Goal: Information Seeking & Learning: Learn about a topic

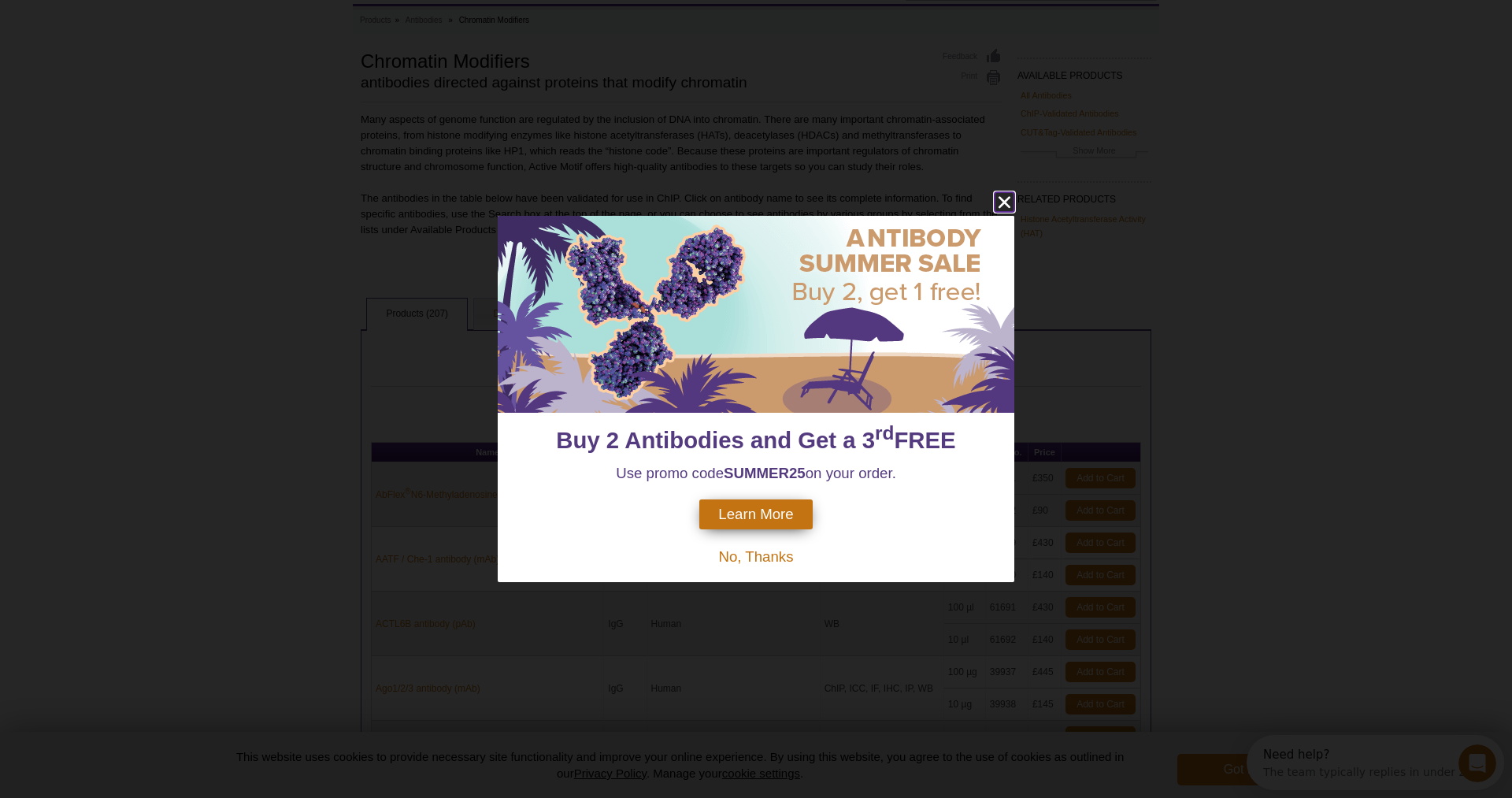
click at [1014, 204] on icon "close" at bounding box center [1005, 202] width 20 height 20
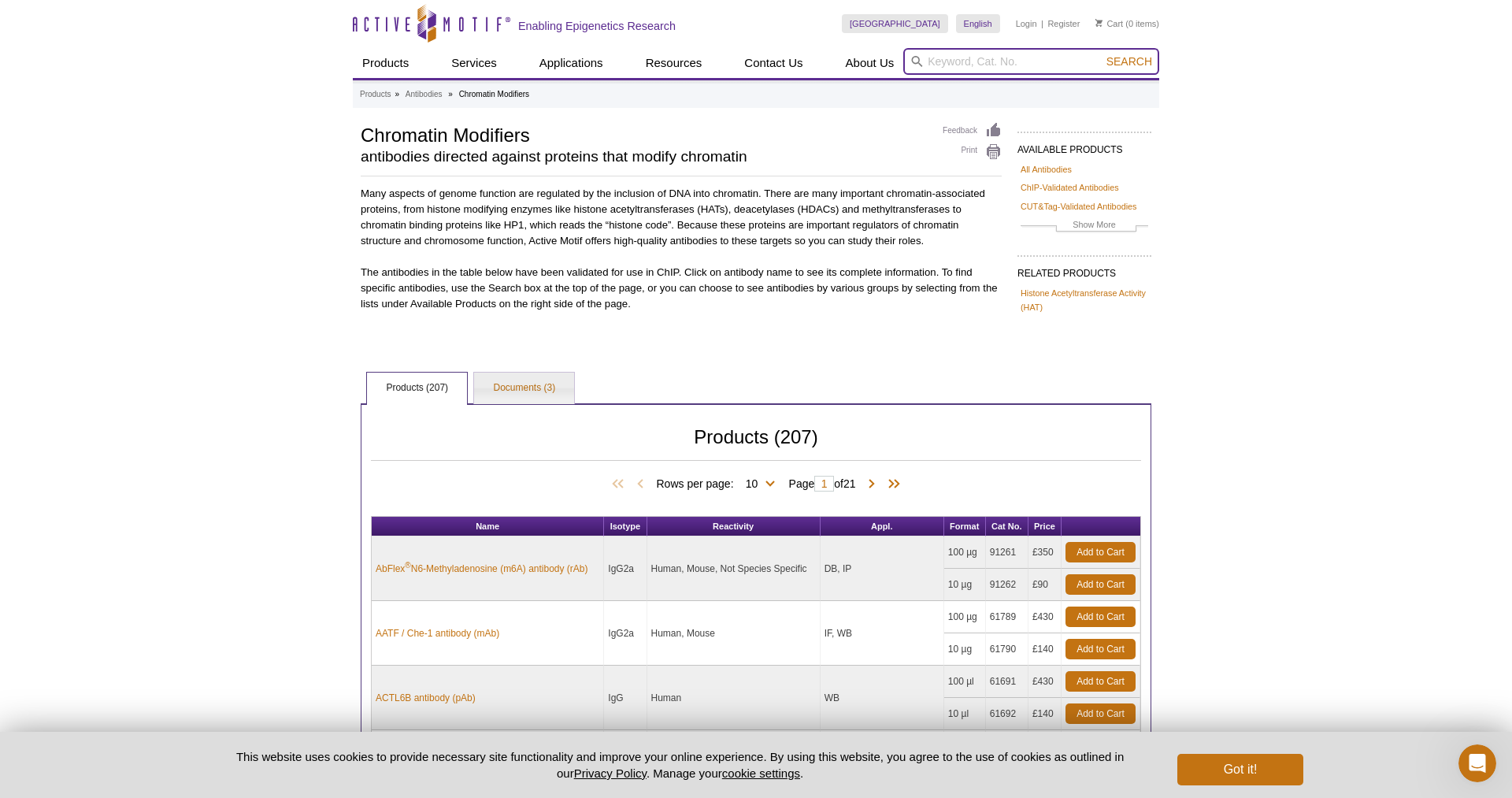
click at [998, 71] on input "search" at bounding box center [1031, 62] width 256 height 27
type input "DNmt3b"
click at [1102, 55] on button "Search" at bounding box center [1129, 62] width 55 height 14
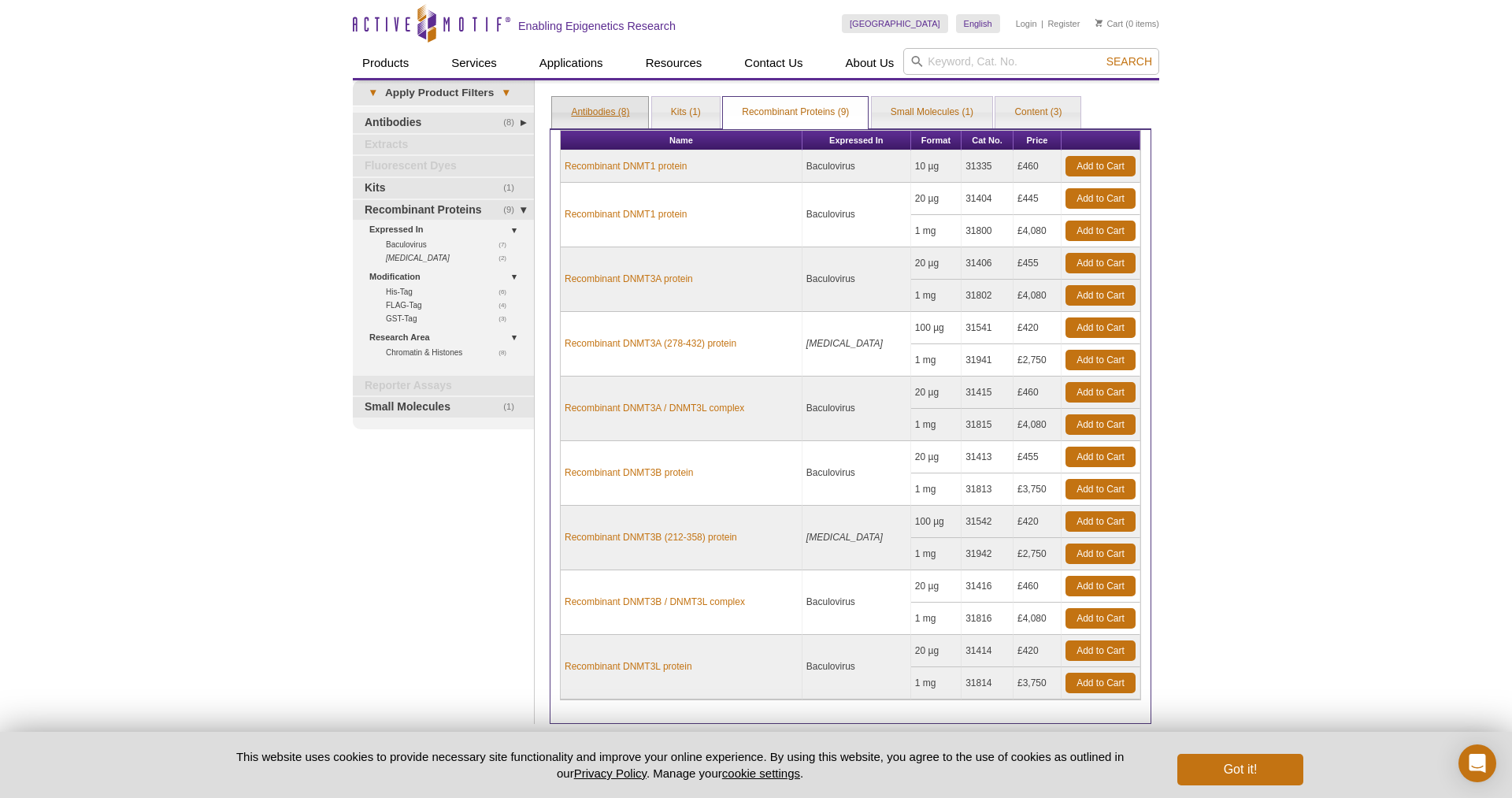
click at [595, 111] on link "Antibodies (8)" at bounding box center [600, 112] width 96 height 31
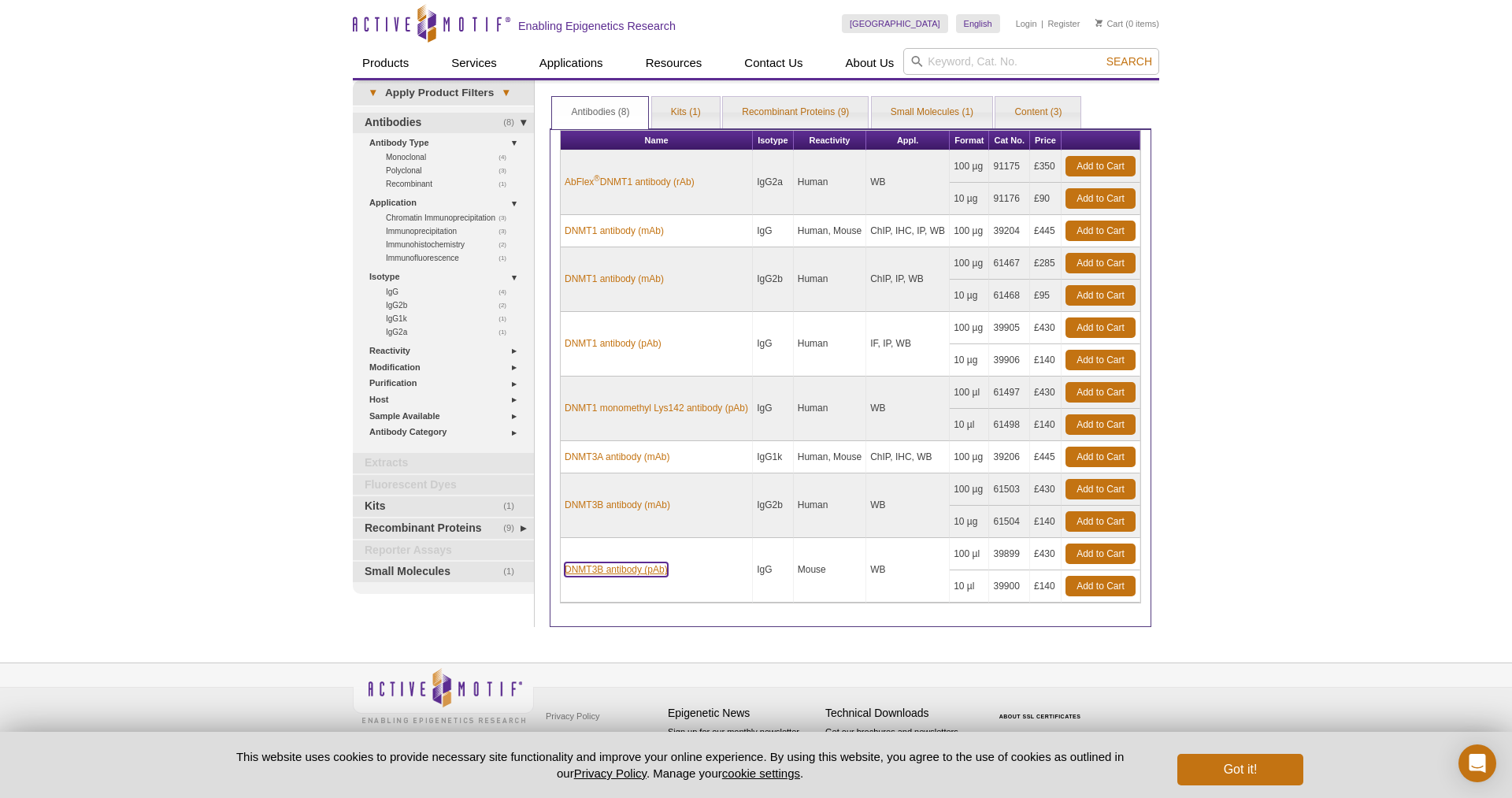
click at [602, 569] on link "DNMT3B antibody (pAb)" at bounding box center [616, 569] width 103 height 14
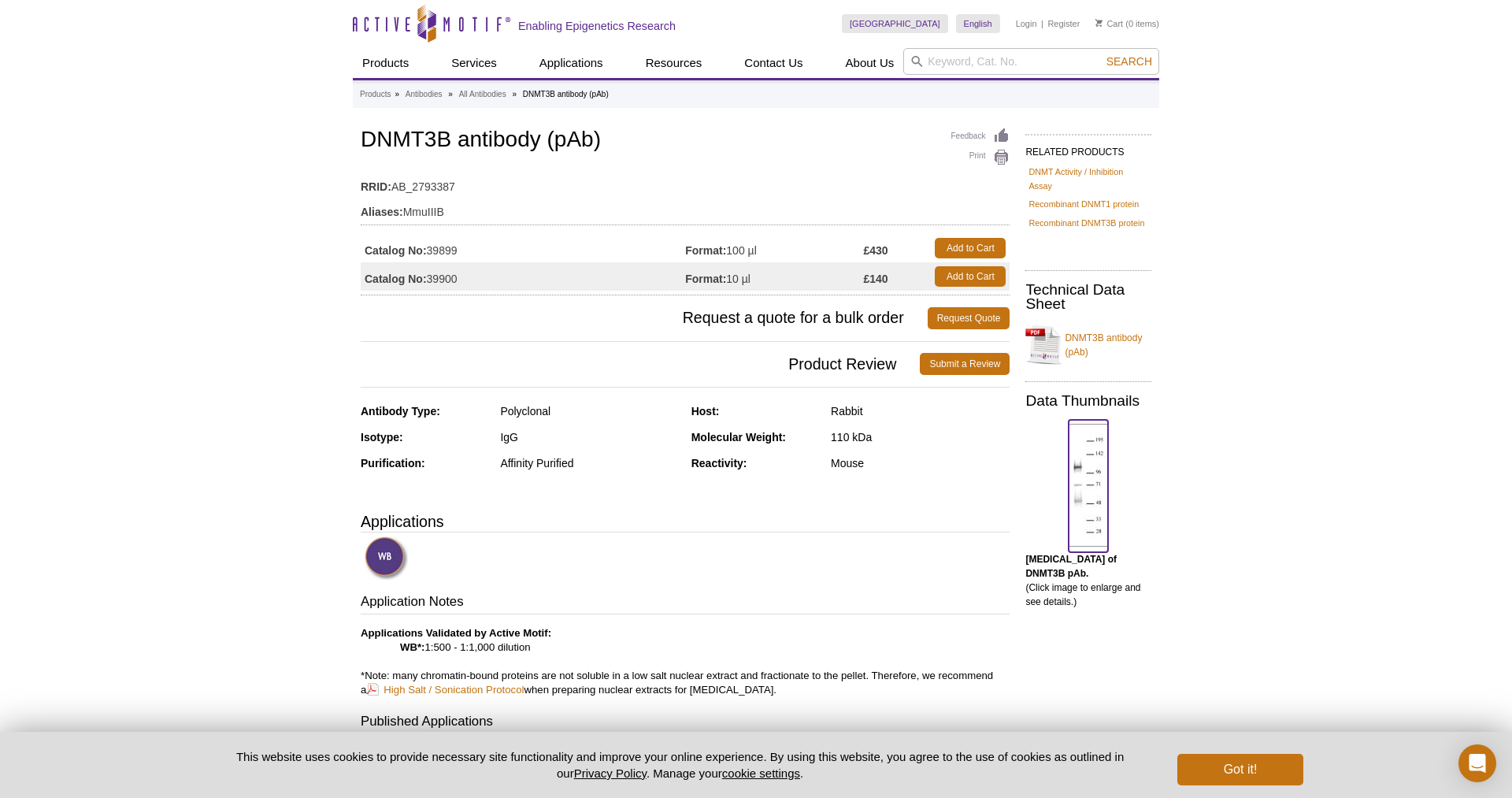
click at [1090, 486] on img at bounding box center [1088, 485] width 40 height 123
click at [1043, 344] on link "DNMT3B antibody (pAb)" at bounding box center [1088, 345] width 126 height 48
